Goal: Check status

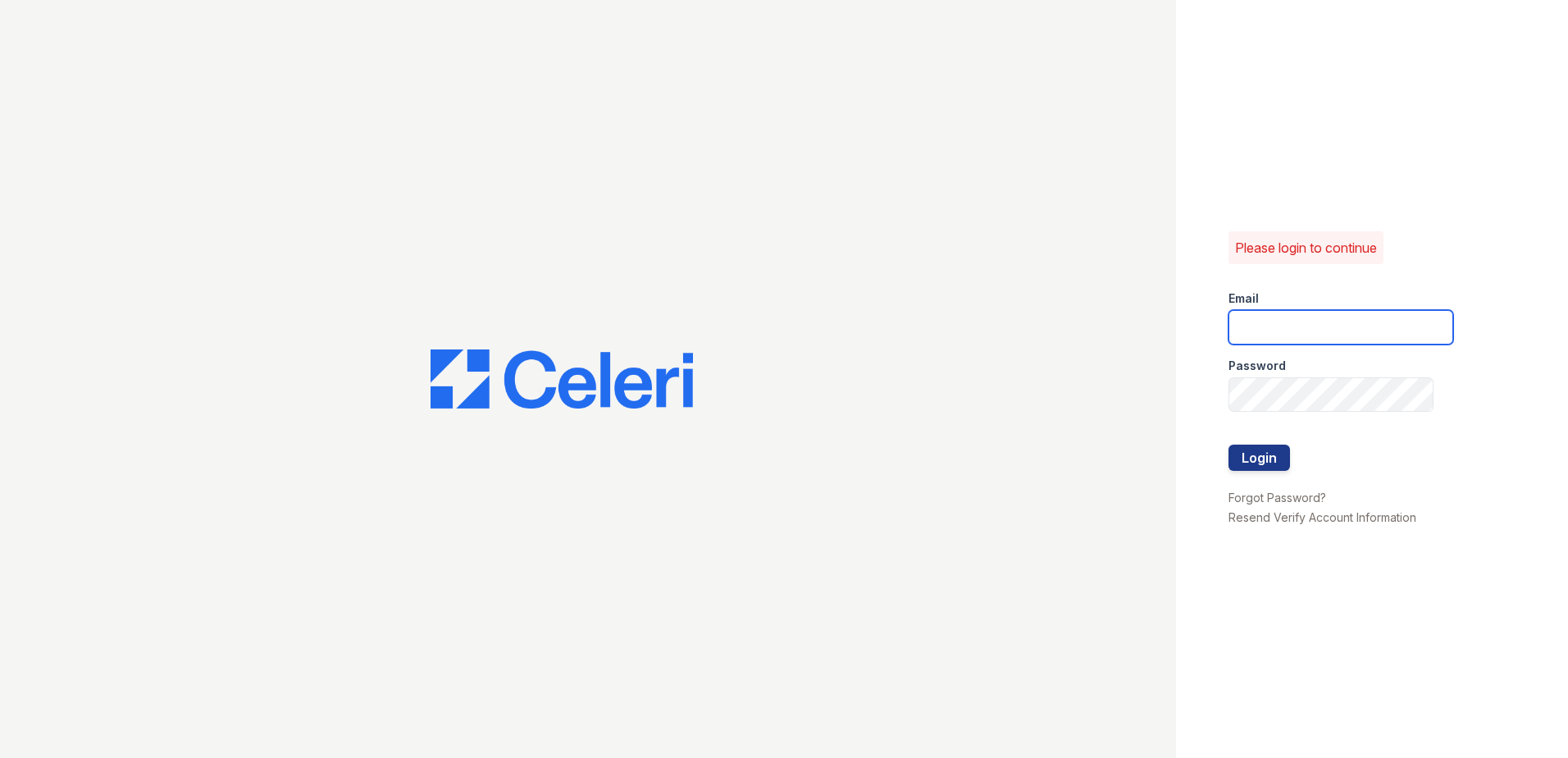
click at [1353, 327] on input "email" at bounding box center [1340, 327] width 225 height 35
type input "[PERSON_NAME][EMAIL_ADDRESS][PERSON_NAME][DOMAIN_NAME]"
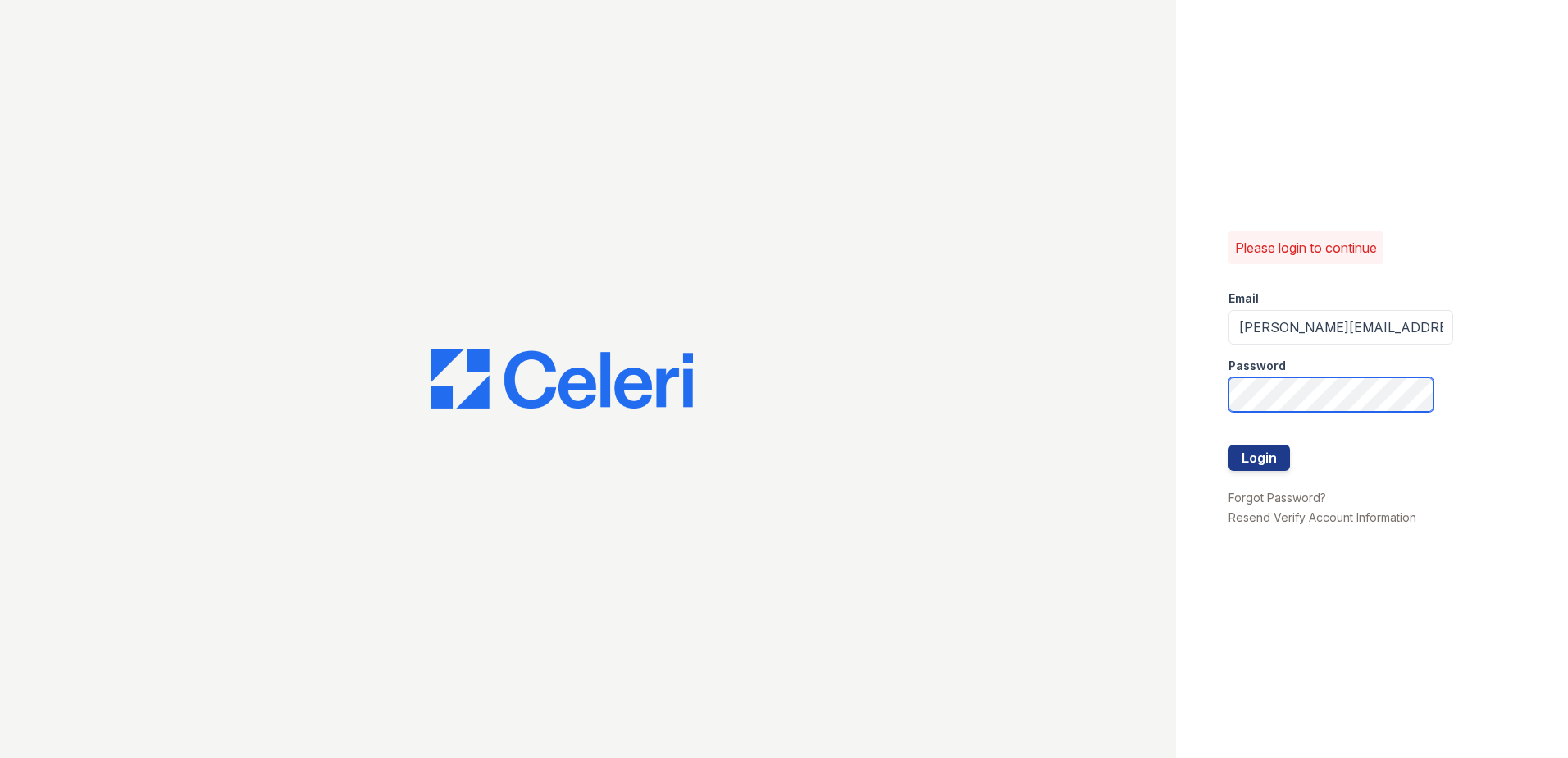
click at [944, 477] on div "Please login to continue Email candice.payne@trinity-pm.com Password Login Forg…" at bounding box center [784, 379] width 1568 height 758
click at [1228, 445] on button "Login" at bounding box center [1259, 457] width 62 height 26
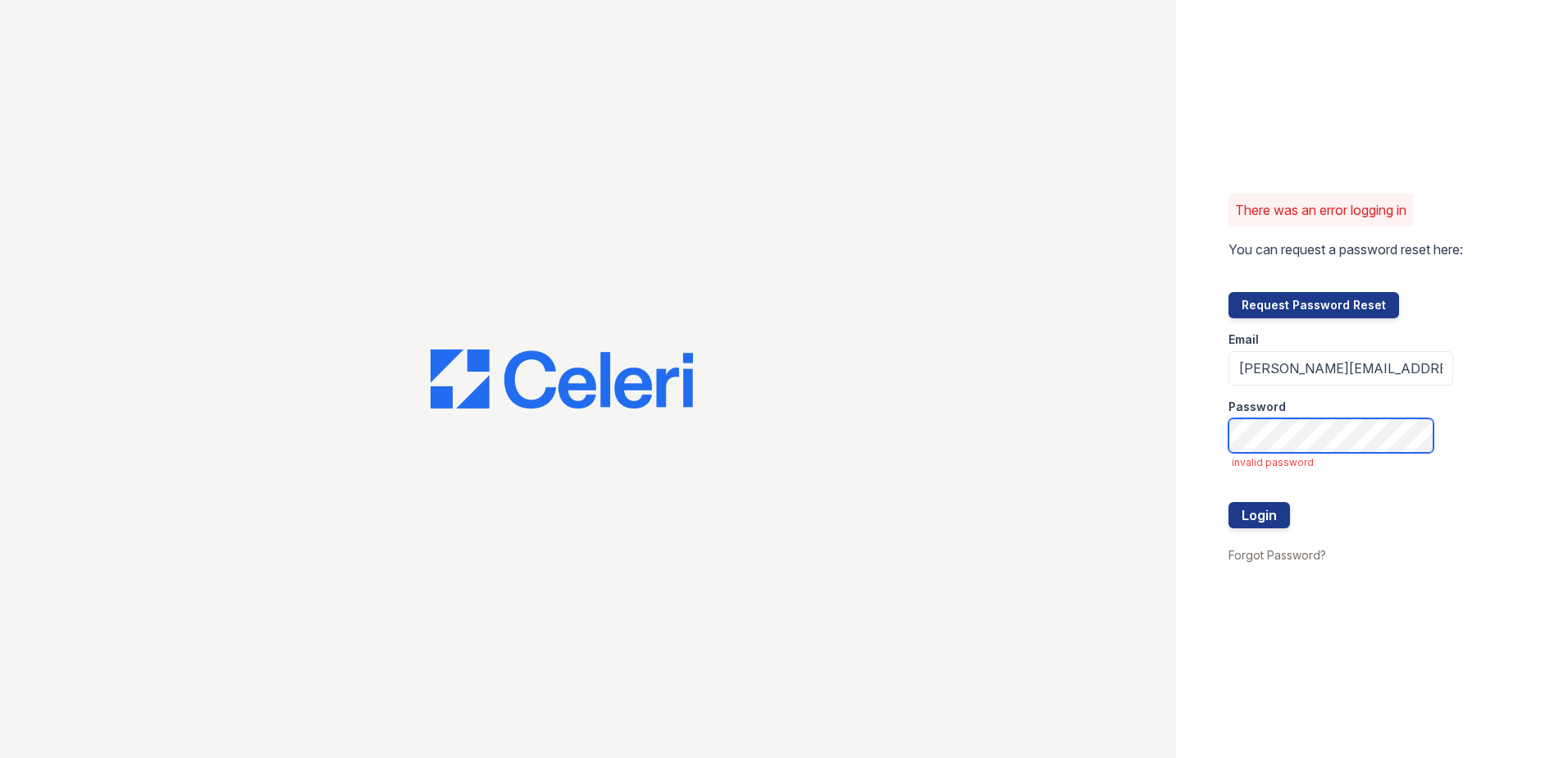
click at [1228, 502] on button "Login" at bounding box center [1259, 515] width 62 height 26
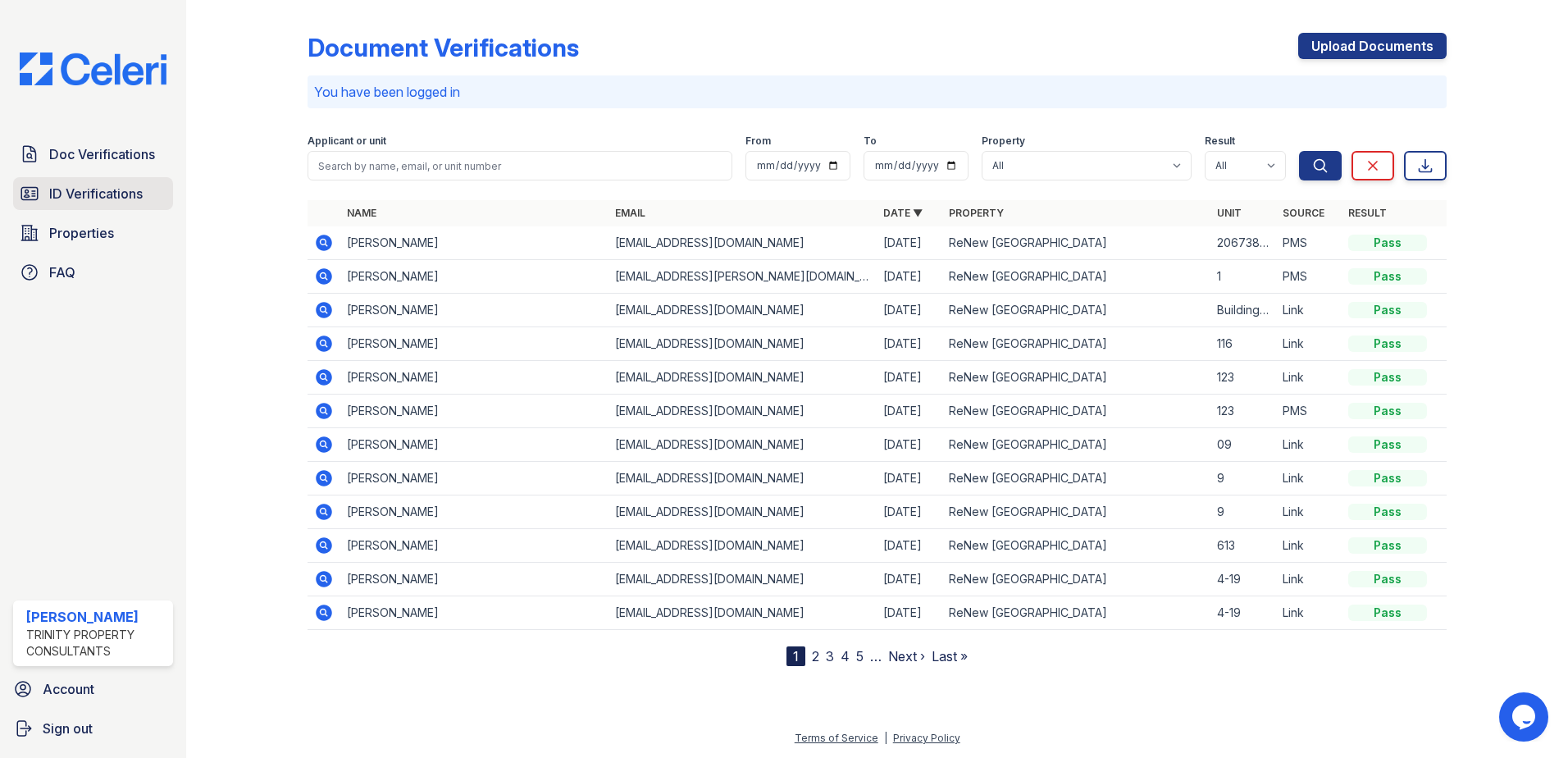
click at [115, 191] on span "ID Verifications" at bounding box center [96, 194] width 94 height 20
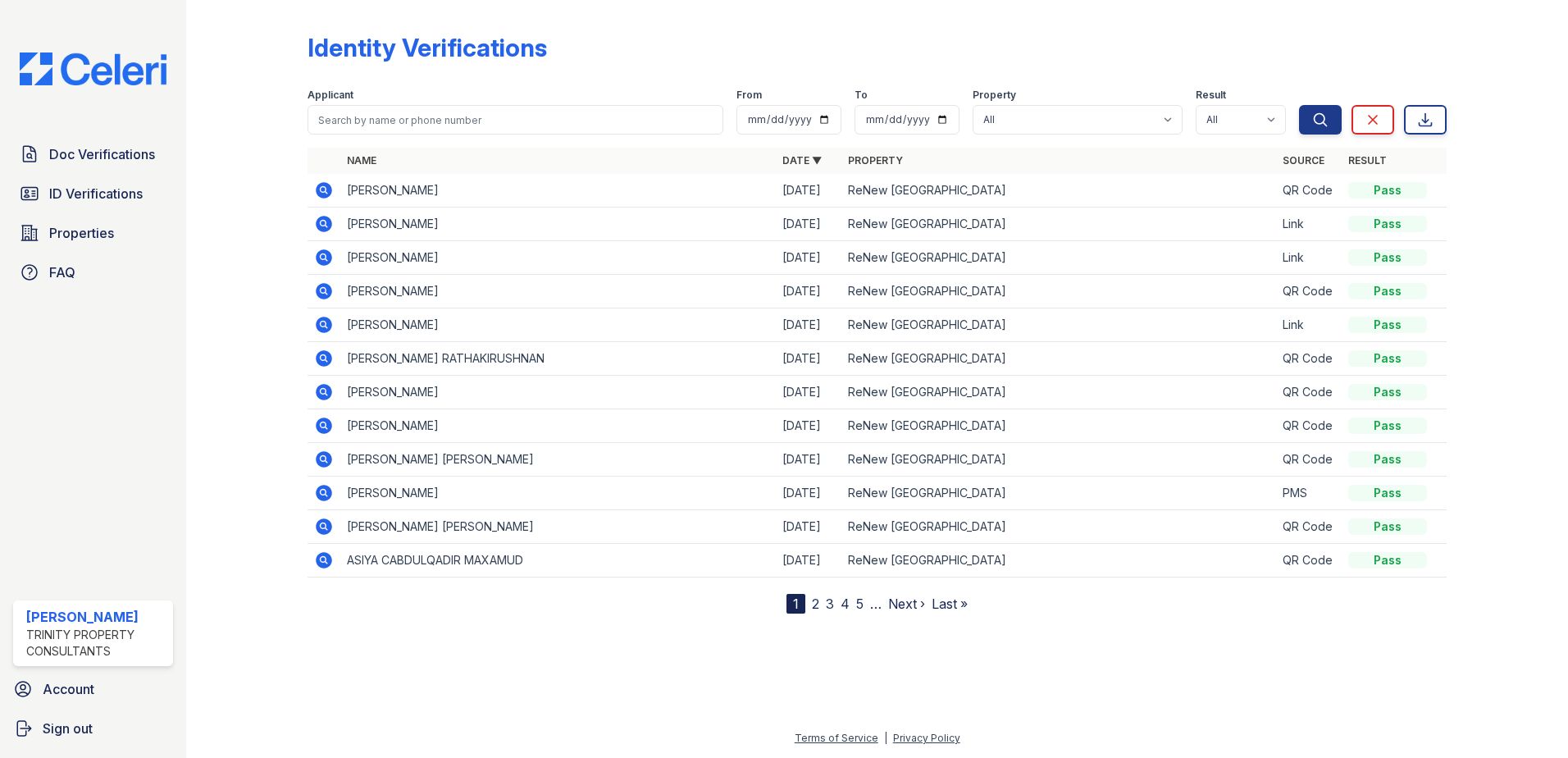
click at [590, 84] on div "Applicant From To Property All ReNew West Bloomington Result All Pass Fail Caut…" at bounding box center [803, 108] width 992 height 53
click at [709, 56] on div "Identity Verifications" at bounding box center [877, 54] width 1139 height 43
click at [708, 62] on div "Identity Verifications" at bounding box center [877, 54] width 1139 height 43
